Goal: Task Accomplishment & Management: Manage account settings

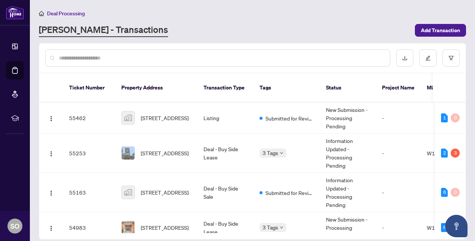
scroll to position [151, 0]
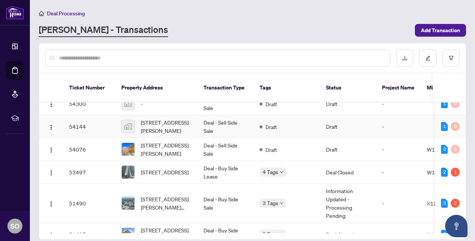
click at [146, 125] on td "[STREET_ADDRESS][PERSON_NAME]" at bounding box center [156, 126] width 82 height 23
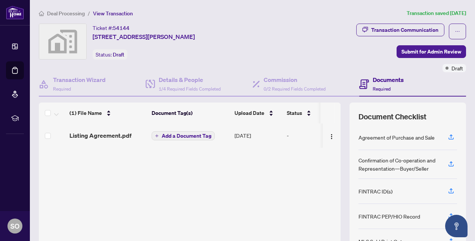
click at [64, 8] on main "Deal Processing / View Transaction Transaction saved [DATE] Ticket #: 54144 [ST…" at bounding box center [252, 120] width 445 height 241
click at [64, 12] on span "Deal Processing" at bounding box center [66, 13] width 38 height 7
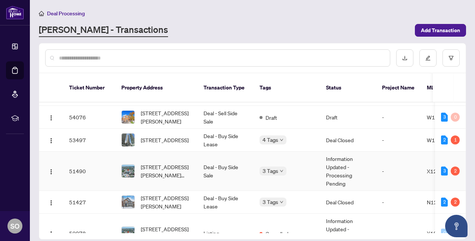
scroll to position [197, 0]
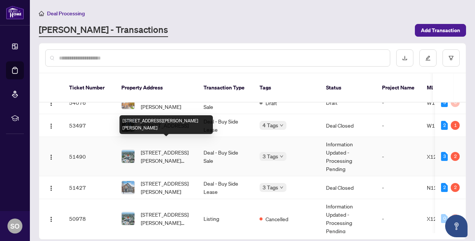
click at [156, 148] on span "[STREET_ADDRESS][PERSON_NAME][PERSON_NAME]" at bounding box center [166, 156] width 51 height 16
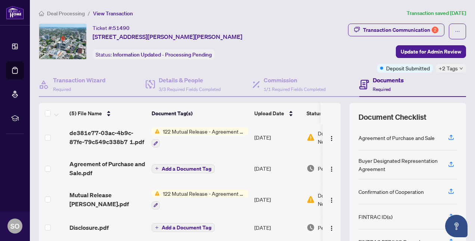
scroll to position [3, 0]
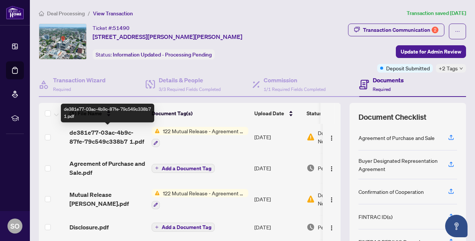
click at [104, 129] on span "de381e77-03ac-4b9c-87fe-79c549c338b7 1.pdf" at bounding box center [107, 137] width 76 height 18
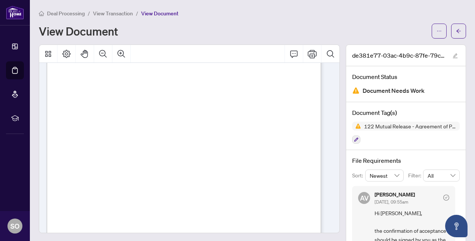
scroll to position [166, 0]
click at [310, 55] on icon "Print" at bounding box center [312, 53] width 9 height 9
click at [106, 16] on span "View Transaction" at bounding box center [113, 13] width 40 height 7
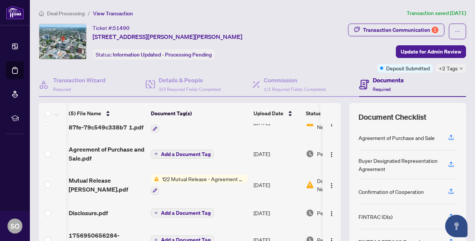
scroll to position [72, 0]
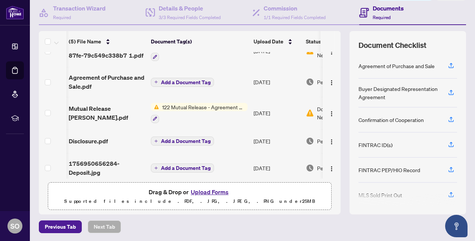
click at [206, 191] on button "Upload Forms" at bounding box center [210, 192] width 42 height 10
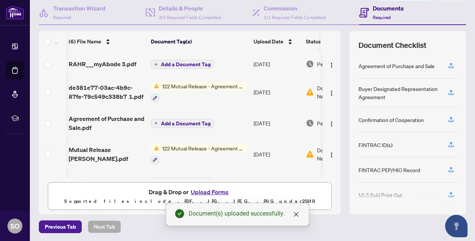
scroll to position [0, 0]
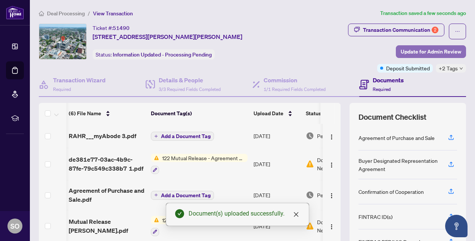
click at [438, 52] on span "Update for Admin Review" at bounding box center [431, 52] width 61 height 12
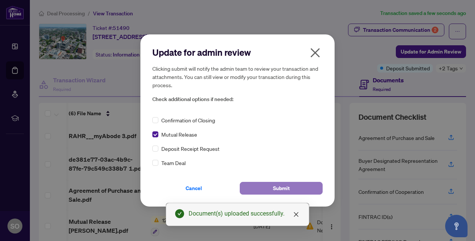
click at [255, 192] on button "Submit" at bounding box center [281, 188] width 83 height 13
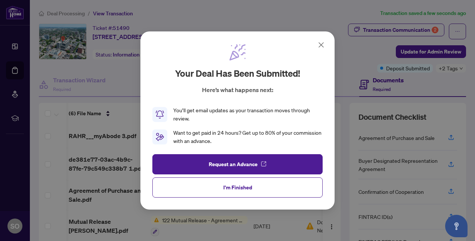
click at [321, 48] on icon at bounding box center [321, 44] width 9 height 9
